Goal: Transaction & Acquisition: Purchase product/service

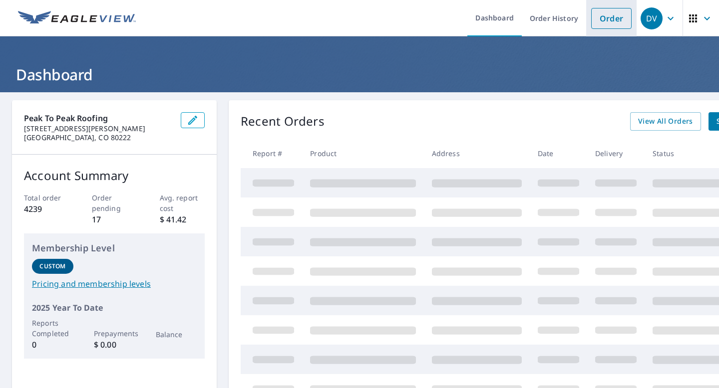
click at [612, 19] on link "Order" at bounding box center [611, 18] width 40 height 21
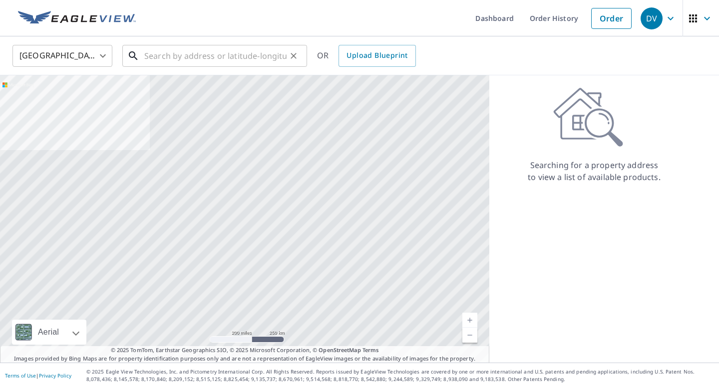
click at [278, 51] on input "text" at bounding box center [215, 56] width 142 height 28
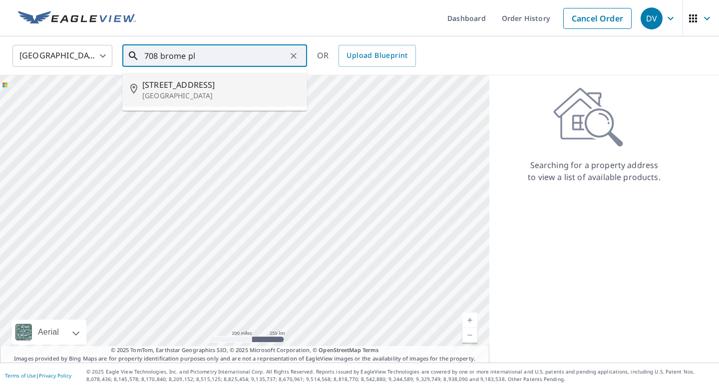
click at [230, 90] on span "[STREET_ADDRESS]" at bounding box center [220, 85] width 157 height 12
type input "[STREET_ADDRESS]"
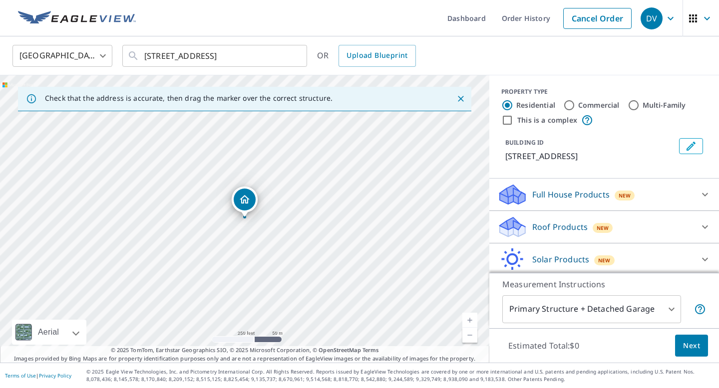
click at [557, 217] on div "Roof Products New" at bounding box center [595, 227] width 196 height 23
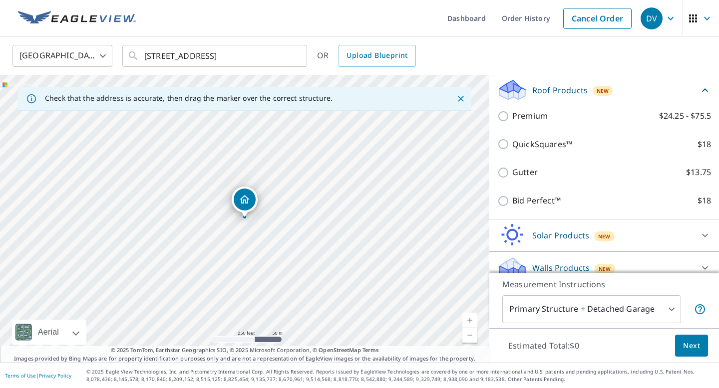
scroll to position [113, 0]
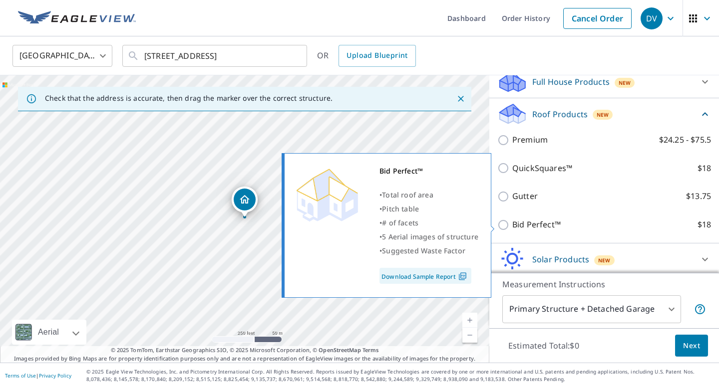
click at [528, 224] on p "Bid Perfect™" at bounding box center [536, 225] width 48 height 12
click at [512, 224] on input "Bid Perfect™ $18" at bounding box center [504, 225] width 15 height 12
checkbox input "true"
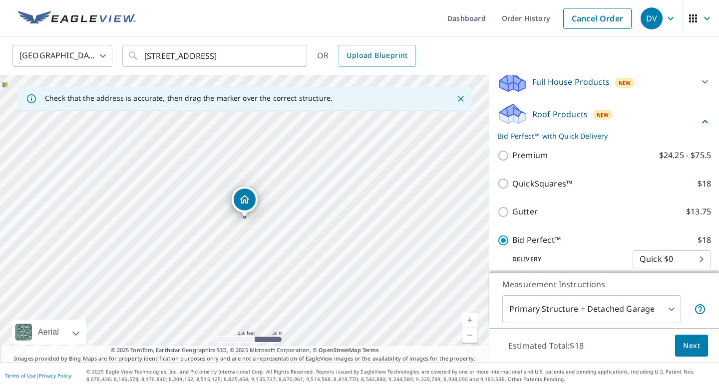
click at [694, 346] on span "Next" at bounding box center [691, 346] width 17 height 12
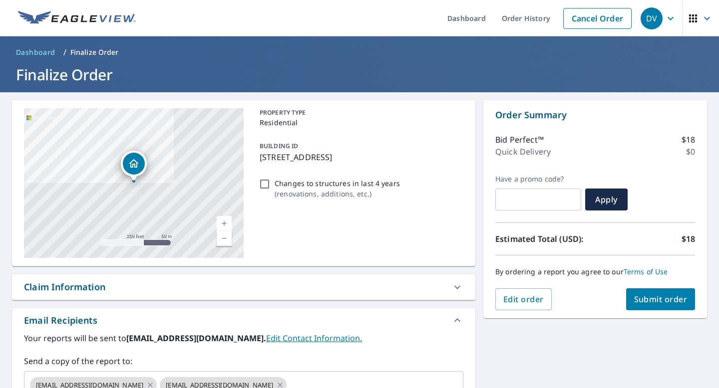
click at [661, 299] on span "Submit order" at bounding box center [660, 299] width 53 height 11
checkbox input "true"
